Goal: Transaction & Acquisition: Purchase product/service

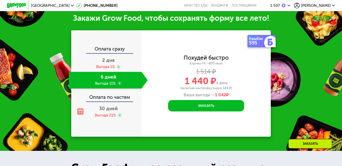
scroll to position [481, 0]
click at [103, 102] on div "Оплата по частям" at bounding box center [107, 96] width 70 height 11
click at [101, 102] on div "Оплата по частям" at bounding box center [107, 96] width 70 height 11
click at [104, 102] on div "Оплата по частям" at bounding box center [107, 96] width 70 height 11
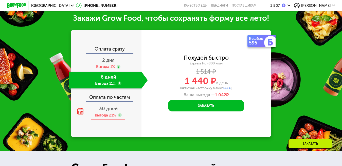
click at [80, 115] on icon at bounding box center [80, 111] width 7 height 7
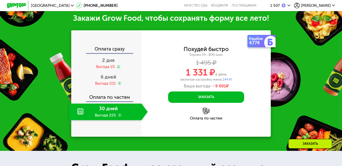
click at [120, 117] on use at bounding box center [120, 115] width 4 height 4
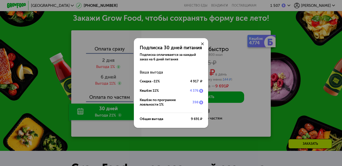
click at [202, 43] on use at bounding box center [202, 44] width 3 height 3
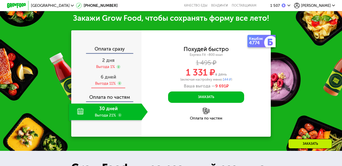
click at [120, 85] on use at bounding box center [119, 84] width 4 height 4
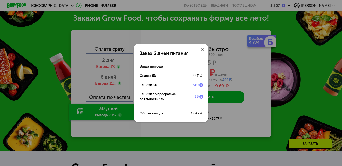
click at [203, 48] on icon at bounding box center [202, 49] width 3 height 3
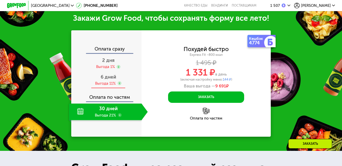
click at [105, 80] on span "6 дней" at bounding box center [108, 77] width 15 height 6
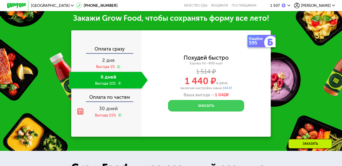
click at [206, 112] on button "Заказать" at bounding box center [206, 105] width 76 height 11
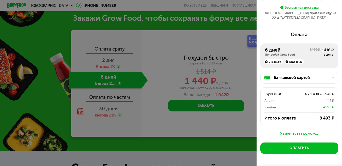
scroll to position [58, 0]
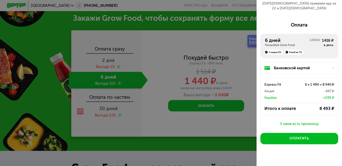
click at [303, 121] on div "У меня есть промокод" at bounding box center [299, 124] width 78 height 6
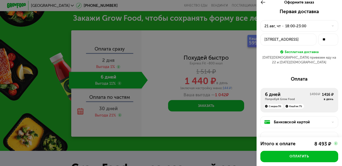
scroll to position [0, 0]
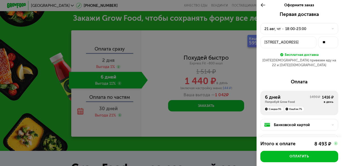
click at [328, 28] on div at bounding box center [331, 28] width 6 height 3
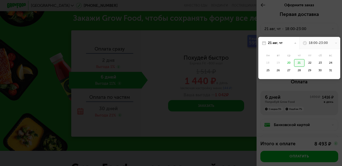
click at [329, 42] on div "18:00-23:00" at bounding box center [319, 43] width 41 height 12
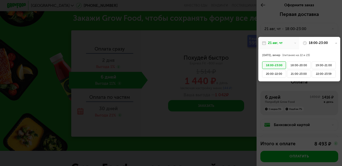
click at [294, 43] on use at bounding box center [295, 43] width 2 height 1
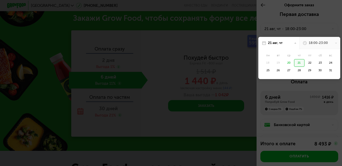
click at [297, 63] on div "21" at bounding box center [299, 63] width 10 height 8
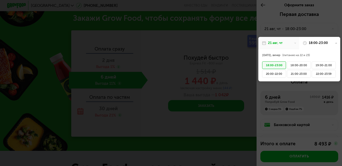
click at [331, 45] on div "18:00-23:00" at bounding box center [319, 43] width 41 height 12
click at [329, 43] on div "18:00-23:00" at bounding box center [319, 43] width 41 height 12
click at [226, 76] on div at bounding box center [171, 83] width 342 height 166
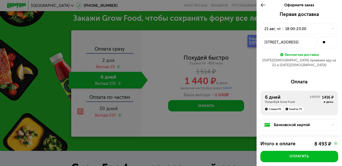
click at [263, 5] on use at bounding box center [263, 5] width 5 height 4
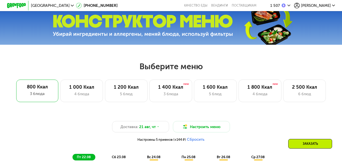
scroll to position [100, 0]
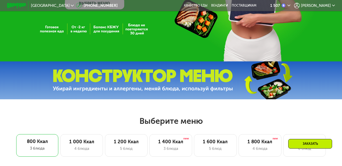
click at [321, 5] on span "[PERSON_NAME]" at bounding box center [316, 6] width 30 height 4
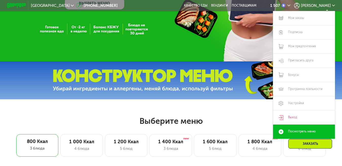
click at [293, 20] on link "Мои заказы" at bounding box center [304, 18] width 62 height 14
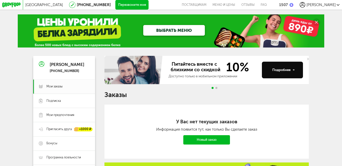
click at [335, 4] on span "[PERSON_NAME]" at bounding box center [320, 5] width 29 height 5
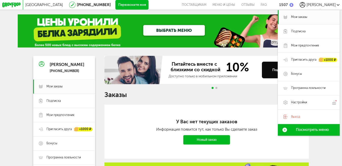
click at [312, 45] on span "Мои предпочтения" at bounding box center [305, 46] width 28 height 4
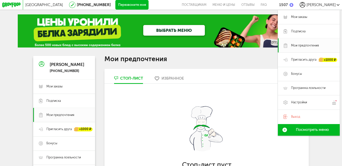
click at [328, 149] on div "Москва 8 (800) 555-21-78 Перезвоните мне поставщикам Меню и цены Отзывы FAQ 150…" at bounding box center [171, 154] width 342 height 309
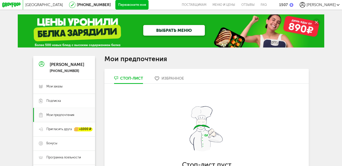
click at [172, 80] on div "Избранное" at bounding box center [172, 78] width 23 height 5
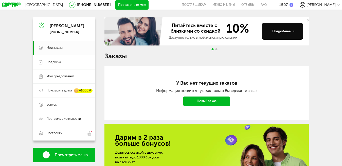
scroll to position [48, 0]
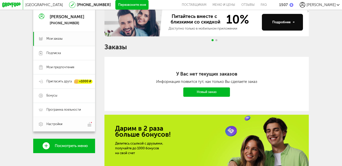
click at [54, 127] on span "Настройки" at bounding box center [54, 124] width 16 height 4
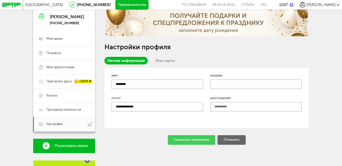
click at [190, 142] on div "Сохранить изменения Отменить" at bounding box center [206, 139] width 204 height 9
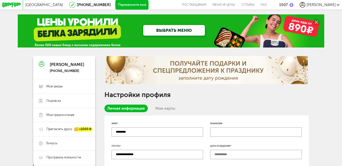
click at [185, 28] on link "ВЫБРАТЬ МЕНЮ" at bounding box center [174, 30] width 62 height 11
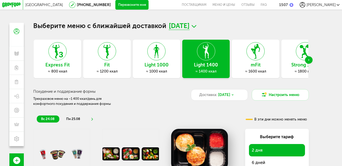
click at [55, 66] on h3 "Express Fit" at bounding box center [57, 65] width 47 height 5
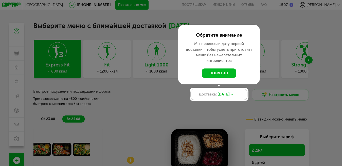
click at [229, 96] on span "23 авг, сб" at bounding box center [223, 95] width 12 height 6
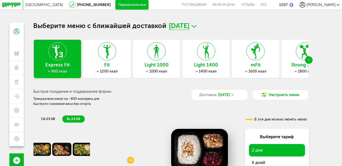
click at [230, 96] on span "23 авг, сб" at bounding box center [224, 95] width 12 height 6
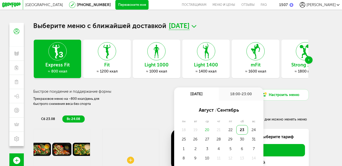
click at [216, 130] on div "21" at bounding box center [219, 129] width 12 height 9
click at [218, 131] on div "21" at bounding box center [219, 129] width 12 height 9
click at [221, 133] on div "21" at bounding box center [219, 129] width 12 height 9
click at [216, 132] on div "21" at bounding box center [219, 129] width 12 height 9
click at [219, 132] on div "21" at bounding box center [219, 129] width 12 height 9
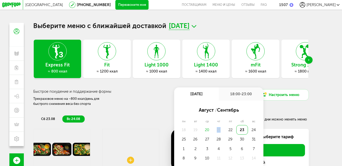
click at [219, 132] on div "21" at bounding box center [219, 129] width 12 height 9
click at [163, 118] on ul "сб 23.08 вс 24.08" at bounding box center [132, 119] width 190 height 7
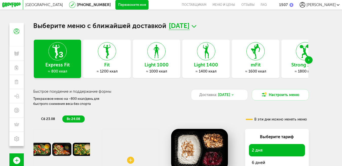
click at [45, 121] on span "сб 23.08" at bounding box center [48, 119] width 14 height 4
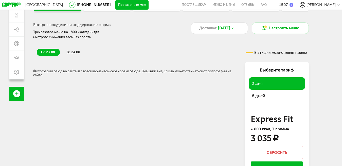
scroll to position [76, 0]
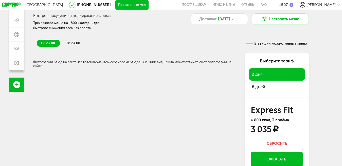
click at [262, 89] on span "6 дней" at bounding box center [257, 86] width 13 height 5
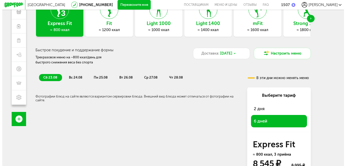
scroll to position [41, 0]
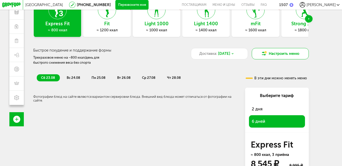
click at [289, 54] on button "Настроить меню" at bounding box center [279, 53] width 57 height 11
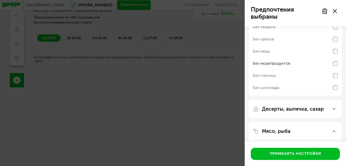
scroll to position [0, 0]
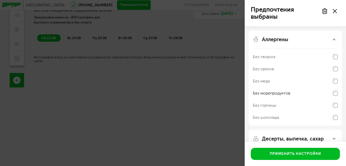
click at [338, 82] on div "Аллергены Без творога Без орехов Без меда Без морепродуктов Без горчицы Без шок…" at bounding box center [295, 77] width 93 height 95
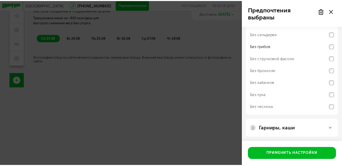
scroll to position [232, 0]
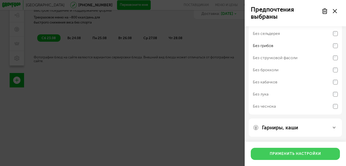
click at [295, 153] on button "Применить настройки" at bounding box center [295, 154] width 89 height 12
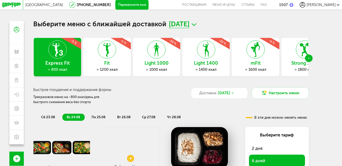
scroll to position [0, 0]
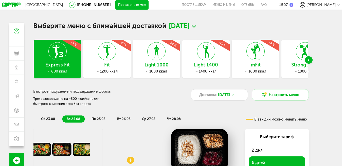
click at [196, 25] on icon at bounding box center [193, 27] width 5 height 6
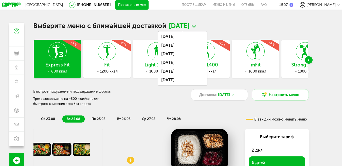
click at [196, 25] on icon at bounding box center [193, 27] width 5 height 6
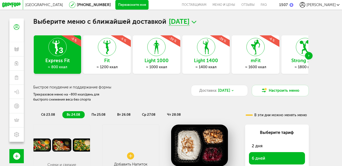
scroll to position [1, 0]
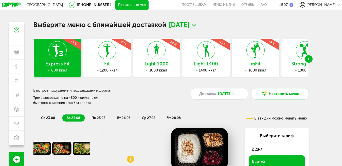
click at [311, 60] on div "Next slide" at bounding box center [309, 59] width 8 height 8
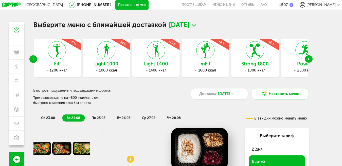
click at [311, 60] on div "Next slide" at bounding box center [309, 59] width 8 height 8
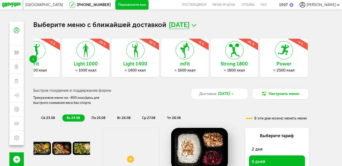
click at [33, 60] on use "Previous slide" at bounding box center [33, 59] width 1 height 2
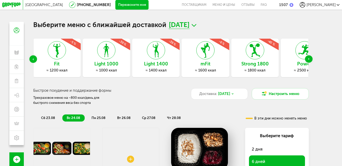
click at [33, 60] on use "Previous slide" at bounding box center [33, 59] width 1 height 2
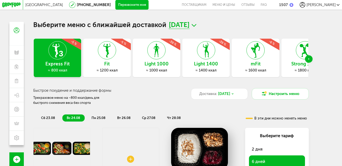
click at [309, 60] on div "Next slide" at bounding box center [309, 59] width 8 height 8
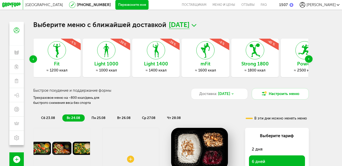
click at [309, 60] on div "Next slide" at bounding box center [309, 59] width 8 height 8
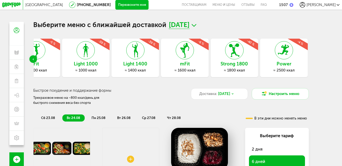
click at [307, 60] on div "Power ≈ 2500 ккал -4 %" at bounding box center [283, 58] width 47 height 38
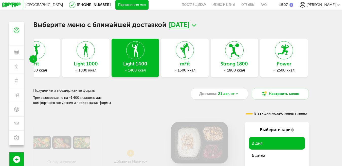
click at [28, 60] on div "Выберите меню с ближайшей доставкой 21 августа, чт Express Fit ≈ 800 ккал Fit ≈…" at bounding box center [170, 105] width 285 height 166
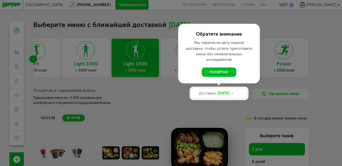
click at [229, 96] on span "23 авг, сб" at bounding box center [223, 94] width 12 height 6
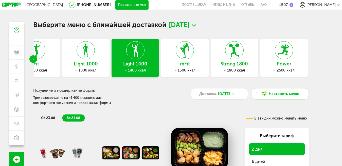
click at [33, 60] on icon "Previous slide" at bounding box center [33, 59] width 1 height 2
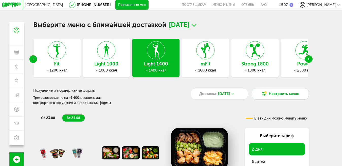
click at [33, 60] on icon "Previous slide" at bounding box center [33, 59] width 1 height 2
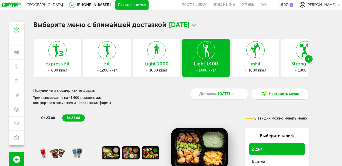
click at [152, 108] on div "Express Fit ≈ 800 ккал Fit ≈ 1200 ккал Light 1000 ≈ 1000 ккал Light 1400 ≈ 1400…" at bounding box center [170, 166] width 275 height 254
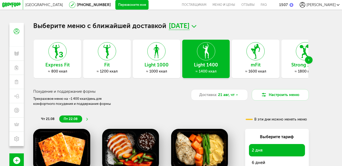
click at [327, 5] on span "[PERSON_NAME]" at bounding box center [320, 5] width 29 height 5
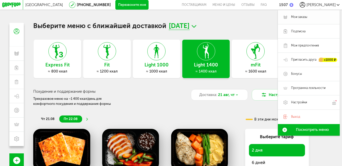
click at [307, 16] on span "Мои заказы" at bounding box center [312, 17] width 43 height 4
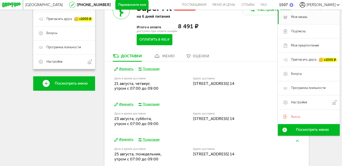
scroll to position [101, 0]
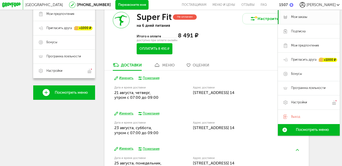
click at [163, 68] on div "меню" at bounding box center [168, 65] width 12 height 5
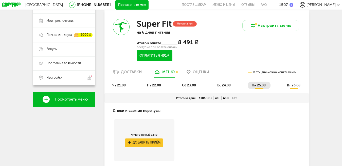
scroll to position [93, 0]
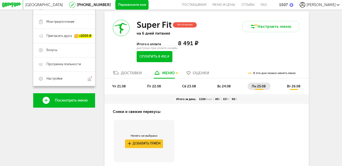
click at [187, 87] on span "сб 23.08" at bounding box center [189, 87] width 14 height 4
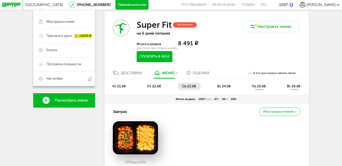
click at [116, 88] on span "чт 21.08" at bounding box center [118, 87] width 13 height 4
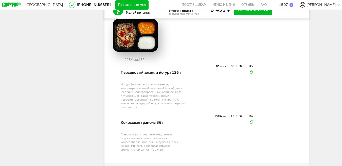
scroll to position [70, 0]
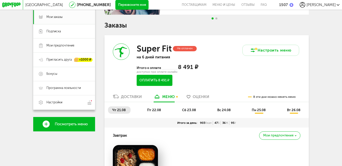
click at [155, 112] on span "пт 22.08" at bounding box center [154, 110] width 14 height 4
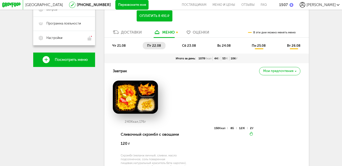
scroll to position [63, 0]
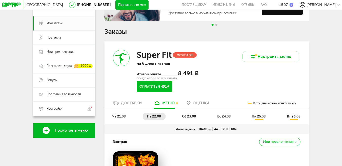
click at [189, 118] on span "сб 23.08" at bounding box center [189, 117] width 14 height 4
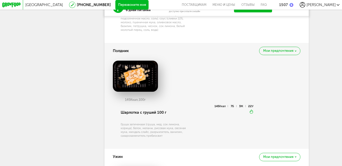
scroll to position [440, 0]
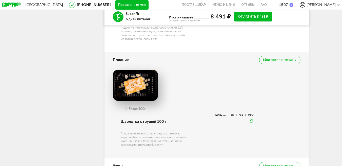
click at [297, 64] on div "Мои предпочтения" at bounding box center [279, 60] width 41 height 8
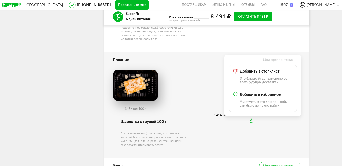
click at [297, 64] on div "Мои предпочтения" at bounding box center [262, 60] width 76 height 8
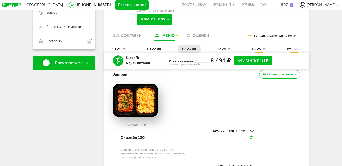
scroll to position [111, 0]
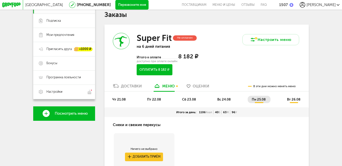
scroll to position [68, 0]
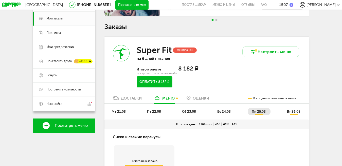
click at [184, 113] on span "сб 23.08" at bounding box center [189, 112] width 14 height 4
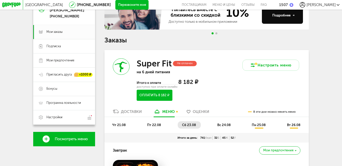
scroll to position [44, 0]
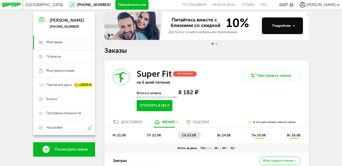
click at [226, 137] on span "вс 24.08" at bounding box center [223, 136] width 13 height 4
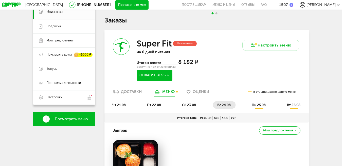
scroll to position [71, 0]
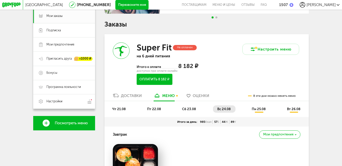
click at [123, 111] on span "чт 21.08" at bounding box center [118, 109] width 13 height 4
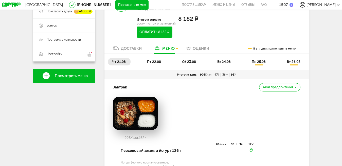
scroll to position [121, 0]
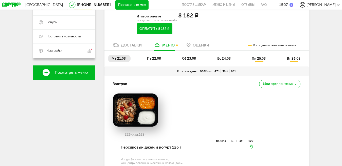
click at [226, 61] on span "вс 24.08" at bounding box center [223, 59] width 13 height 4
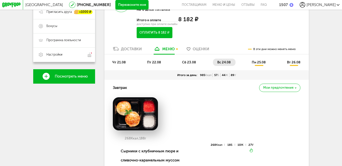
scroll to position [127, 0]
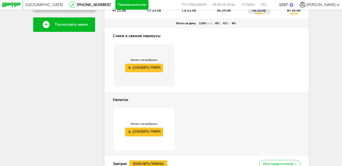
scroll to position [144, 0]
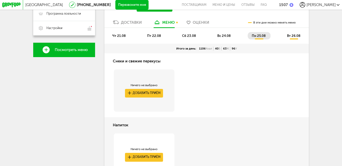
click at [223, 38] on span "вс 24.08" at bounding box center [223, 36] width 13 height 4
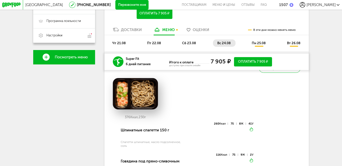
scroll to position [135, 0]
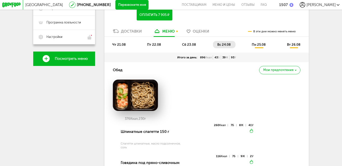
click at [186, 46] on span "сб 23.08" at bounding box center [189, 45] width 14 height 4
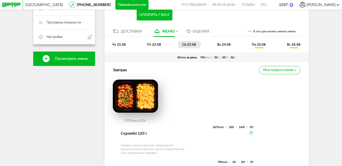
click at [149, 46] on span "пт 22.08" at bounding box center [154, 45] width 14 height 4
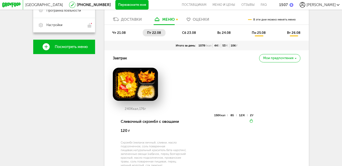
scroll to position [139, 0]
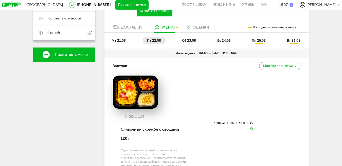
click at [116, 43] on span "чт 21.08" at bounding box center [118, 41] width 13 height 4
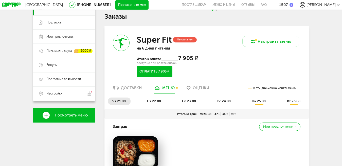
scroll to position [25, 0]
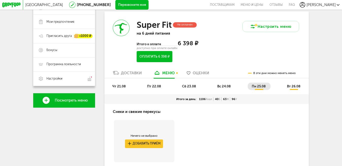
scroll to position [25, 0]
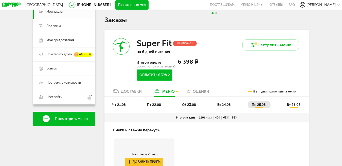
scroll to position [76, 0]
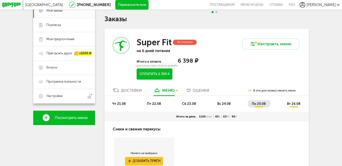
click at [116, 104] on span "чт 21.08" at bounding box center [118, 104] width 13 height 4
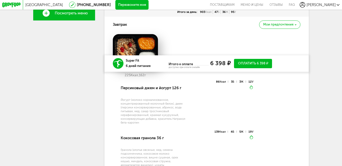
scroll to position [101, 0]
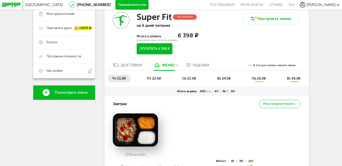
click at [154, 81] on span "пт 22.08" at bounding box center [154, 79] width 14 height 4
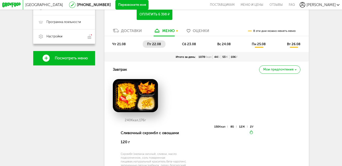
scroll to position [127, 0]
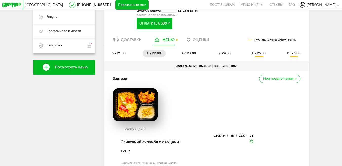
click at [185, 54] on span "сб 23.08" at bounding box center [189, 53] width 14 height 4
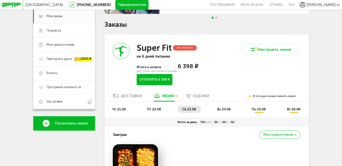
scroll to position [70, 0]
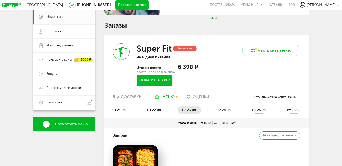
click at [224, 111] on span "вс 24.08" at bounding box center [223, 110] width 13 height 4
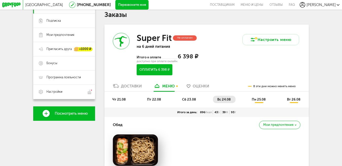
scroll to position [76, 0]
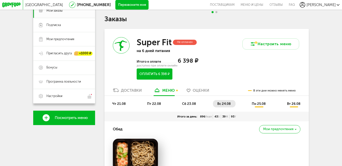
click at [116, 106] on span "чт 21.08" at bounding box center [118, 104] width 13 height 4
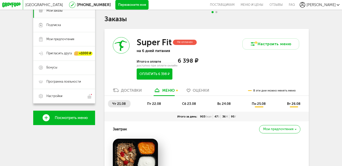
click at [154, 106] on span "пт 22.08" at bounding box center [154, 104] width 14 height 4
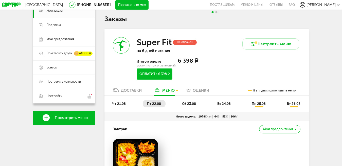
click at [188, 106] on span "сб 23.08" at bounding box center [189, 104] width 14 height 4
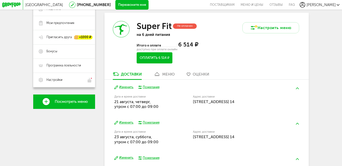
scroll to position [89, 0]
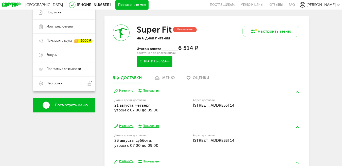
click at [164, 75] on div "Super Fit Не оплачен на 6 дней питания Итого к оплате 6 514 ₽ доступно при опла…" at bounding box center [155, 45] width 102 height 59
click at [164, 77] on div "меню" at bounding box center [168, 78] width 12 height 5
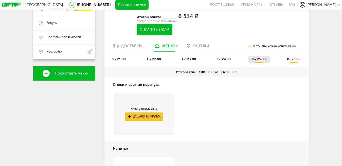
scroll to position [119, 0]
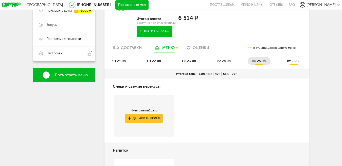
click at [118, 63] on span "чт 21.08" at bounding box center [118, 61] width 13 height 4
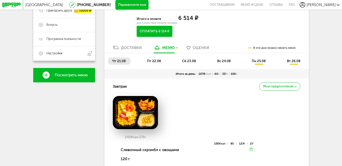
click at [150, 63] on span "пт 22.08" at bounding box center [154, 61] width 14 height 4
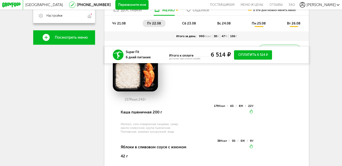
scroll to position [93, 0]
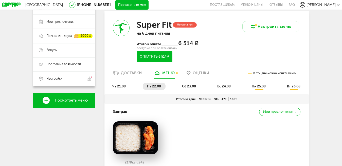
click at [116, 87] on span "чт 21.08" at bounding box center [118, 87] width 13 height 4
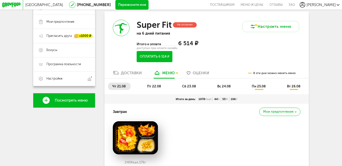
click at [153, 88] on span "пт 22.08" at bounding box center [154, 87] width 14 height 4
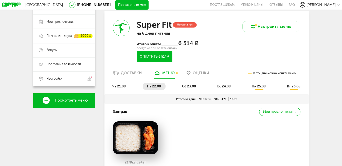
click at [186, 87] on span "сб 23.08" at bounding box center [189, 87] width 14 height 4
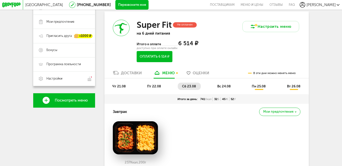
click at [225, 88] on span "вс 24.08" at bounding box center [223, 87] width 13 height 4
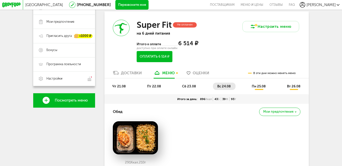
click at [261, 88] on span "пн 25.08" at bounding box center [258, 87] width 14 height 4
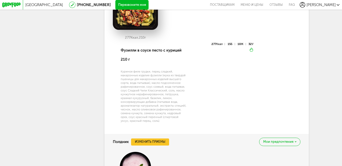
scroll to position [605, 0]
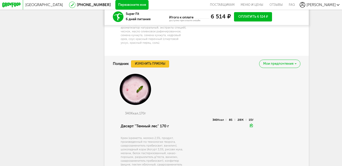
click at [154, 68] on button "Изменить приемы" at bounding box center [150, 64] width 38 height 7
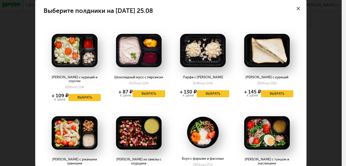
click at [296, 8] on use at bounding box center [297, 8] width 3 height 3
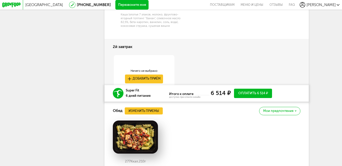
scroll to position [403, 0]
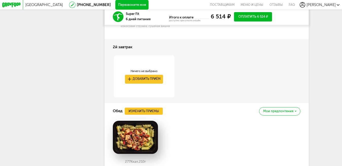
click at [276, 116] on div "Мои предпочтения" at bounding box center [279, 111] width 41 height 8
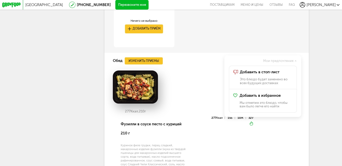
scroll to position [453, 0]
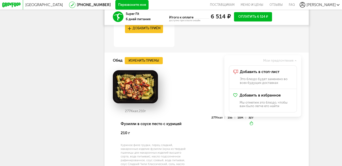
click at [322, 109] on div "Москва 8 (800) 555-21-78 Перезвоните мне поставщикам Меню и цены Отзывы FAQ Kri…" at bounding box center [171, 42] width 342 height 991
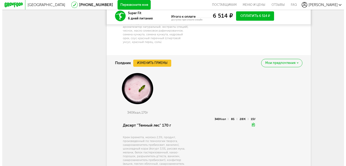
scroll to position [605, 0]
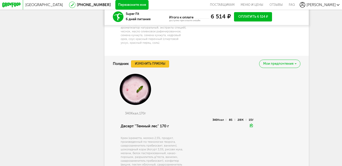
click at [142, 68] on button "Изменить приемы" at bounding box center [150, 64] width 38 height 7
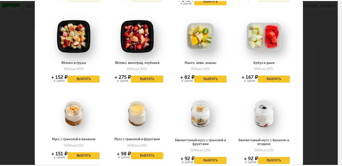
scroll to position [468, 0]
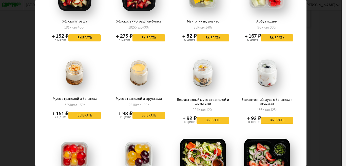
click at [272, 117] on button "Выбрать" at bounding box center [277, 120] width 33 height 7
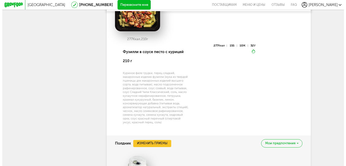
scroll to position [449, 0]
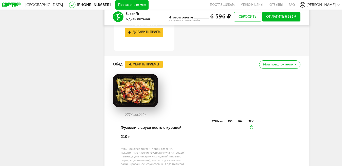
click at [277, 66] on span "Мои предпочтения" at bounding box center [278, 64] width 30 height 3
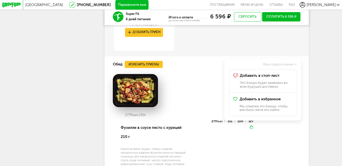
click at [187, 91] on div "277 Ккал, 210 г" at bounding box center [206, 97] width 187 height 46
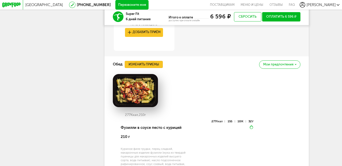
click at [149, 68] on button "Изменить приемы" at bounding box center [144, 64] width 38 height 7
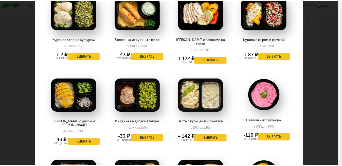
scroll to position [355, 0]
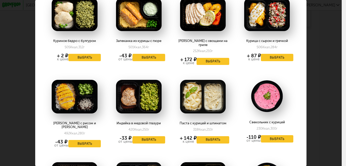
click at [307, 3] on div "Выберите обеды на понедельник 25.08 Гороховый суп с курицей 166 Ккал, 330 г + 1…" at bounding box center [171, 83] width 342 height 166
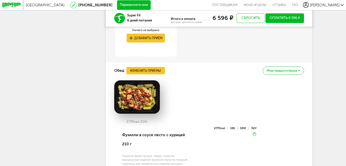
click at [307, 3] on div "Выберите обеды на понедельник 25.08 Гороховый суп с курицей 166 Ккал, 330 г + 1…" at bounding box center [173, 83] width 381 height 183
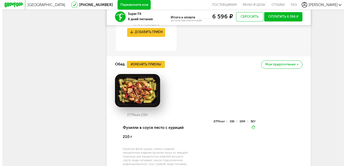
scroll to position [0, 0]
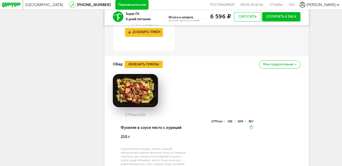
click at [147, 68] on button "Изменить приемы" at bounding box center [144, 64] width 38 height 7
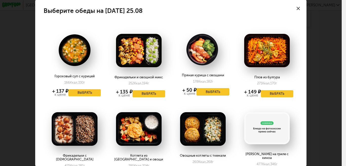
click at [208, 92] on button "Выбрать" at bounding box center [212, 91] width 33 height 7
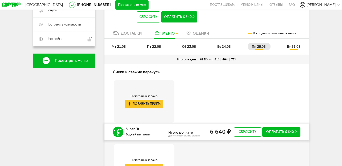
scroll to position [133, 0]
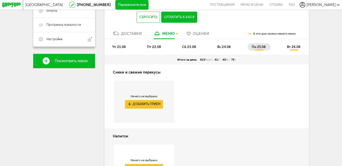
click at [296, 49] on span "вт 26.08" at bounding box center [293, 47] width 13 height 4
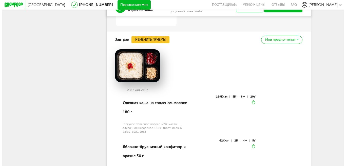
scroll to position [285, 0]
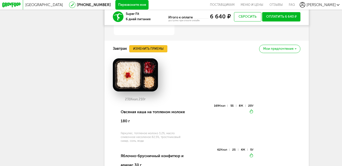
click at [142, 52] on button "Изменить приемы" at bounding box center [148, 48] width 38 height 7
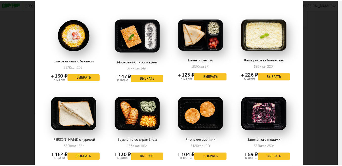
scroll to position [0, 0]
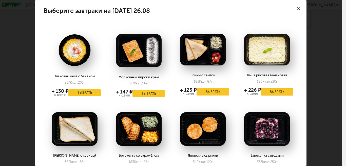
click at [269, 93] on button "Выбрать" at bounding box center [277, 91] width 33 height 7
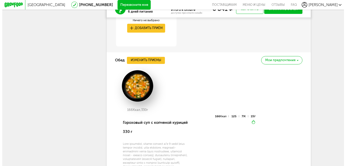
scroll to position [438, 0]
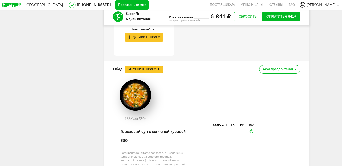
click at [147, 73] on button "Изменить приемы" at bounding box center [144, 69] width 38 height 7
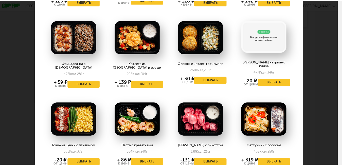
scroll to position [5, 0]
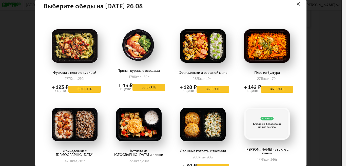
click at [291, 3] on div at bounding box center [298, 3] width 17 height 17
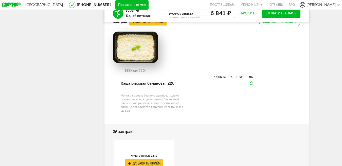
scroll to position [286, 0]
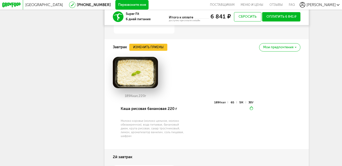
click at [279, 49] on span "Мои предпочтения" at bounding box center [278, 47] width 30 height 3
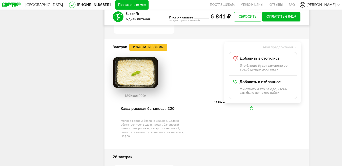
click at [279, 49] on span "Мои предпочтения" at bounding box center [278, 47] width 30 height 3
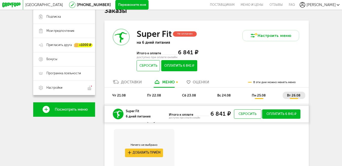
scroll to position [84, 0]
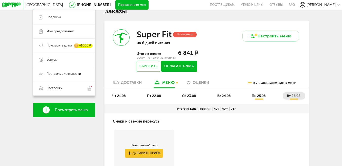
click at [261, 98] on span "пн 25.08" at bounding box center [258, 96] width 14 height 4
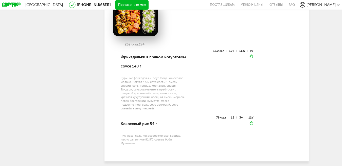
scroll to position [666, 0]
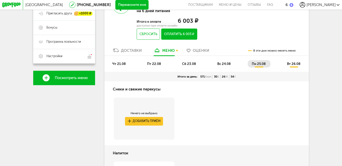
scroll to position [105, 0]
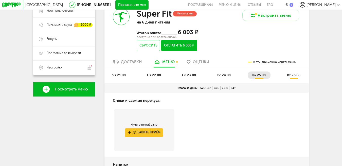
click at [297, 77] on span "вт 26.08" at bounding box center [293, 75] width 13 height 4
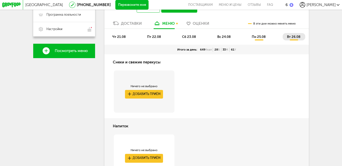
scroll to position [145, 0]
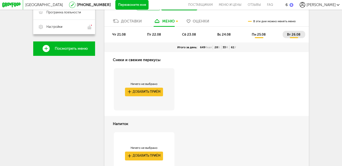
click at [223, 36] on span "вс 24.08" at bounding box center [223, 35] width 13 height 4
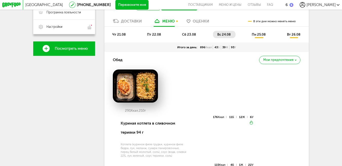
click at [183, 36] on span "сб 23.08" at bounding box center [189, 35] width 14 height 4
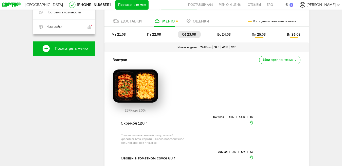
click at [150, 35] on span "пт 22.08" at bounding box center [154, 35] width 14 height 4
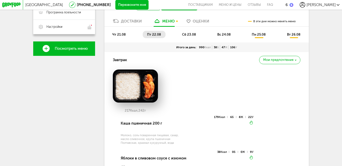
click at [114, 36] on span "чт 21.08" at bounding box center [118, 35] width 13 height 4
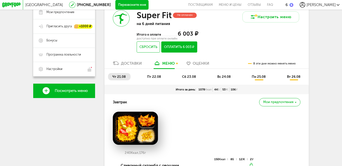
scroll to position [76, 0]
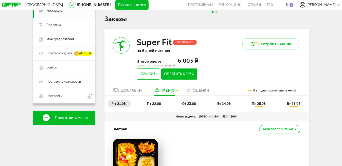
click at [129, 95] on link "Доставки" at bounding box center [127, 92] width 34 height 8
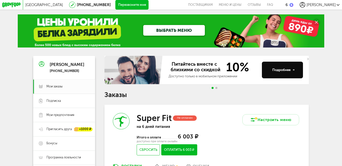
click at [181, 153] on button "Оплатить 6 003 ₽" at bounding box center [179, 150] width 36 height 11
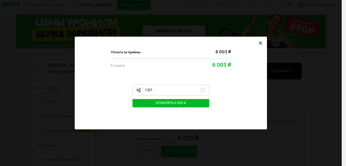
click at [202, 91] on label "СБП" at bounding box center [170, 90] width 77 height 11
click at [176, 103] on button "Оплатить 6 003 ₽" at bounding box center [170, 103] width 77 height 8
